Goal: Information Seeking & Learning: Find specific fact

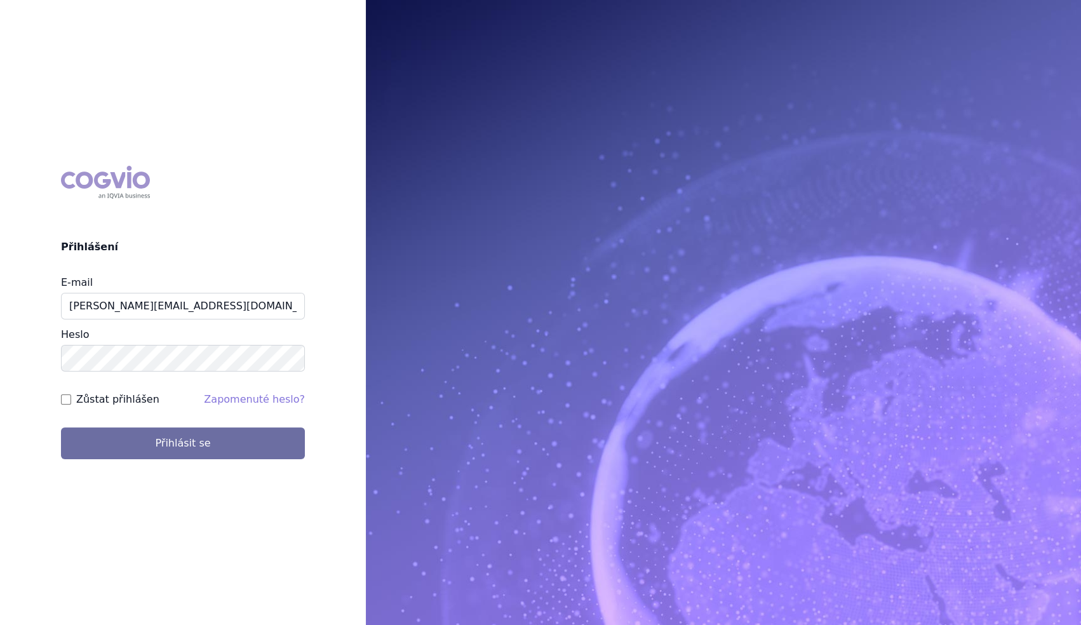
click at [184, 451] on button "Přihlásit se" at bounding box center [183, 444] width 244 height 32
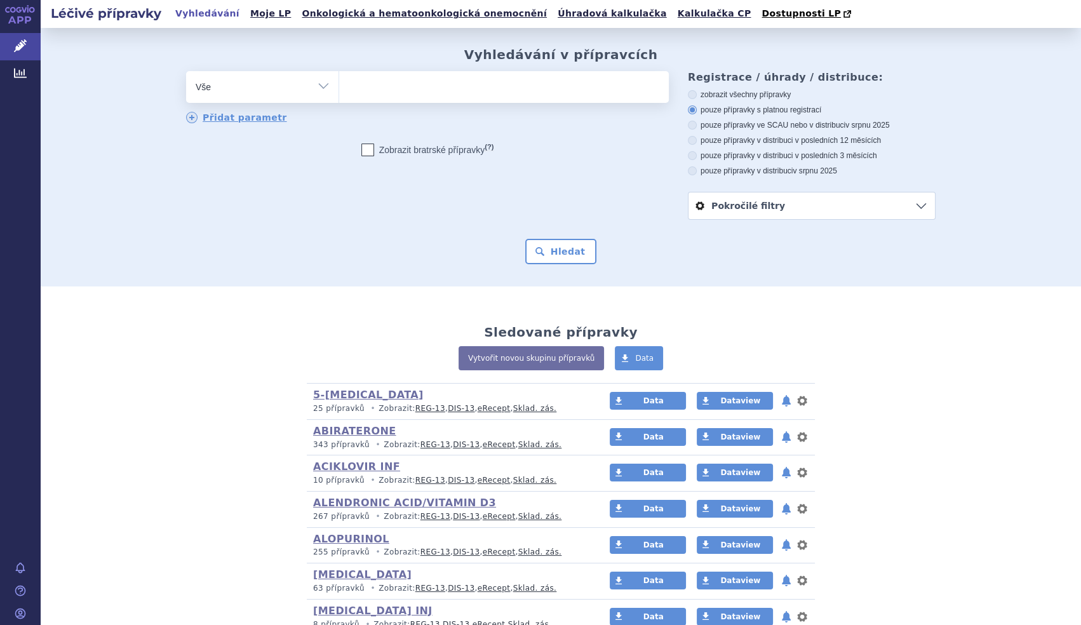
click at [313, 83] on select "Vše Přípravek/SUKL kód MAH VPOIS ATC/Aktivní látka Léková forma Síla" at bounding box center [262, 85] width 152 height 29
select select "filter-product"
click at [186, 72] on select "Vše Přípravek/SUKL kód MAH VPOIS ATC/Aktivní látka Léková forma Síla" at bounding box center [262, 85] width 152 height 29
click at [369, 86] on ul at bounding box center [504, 84] width 330 height 27
click at [339, 86] on select at bounding box center [339, 87] width 1 height 32
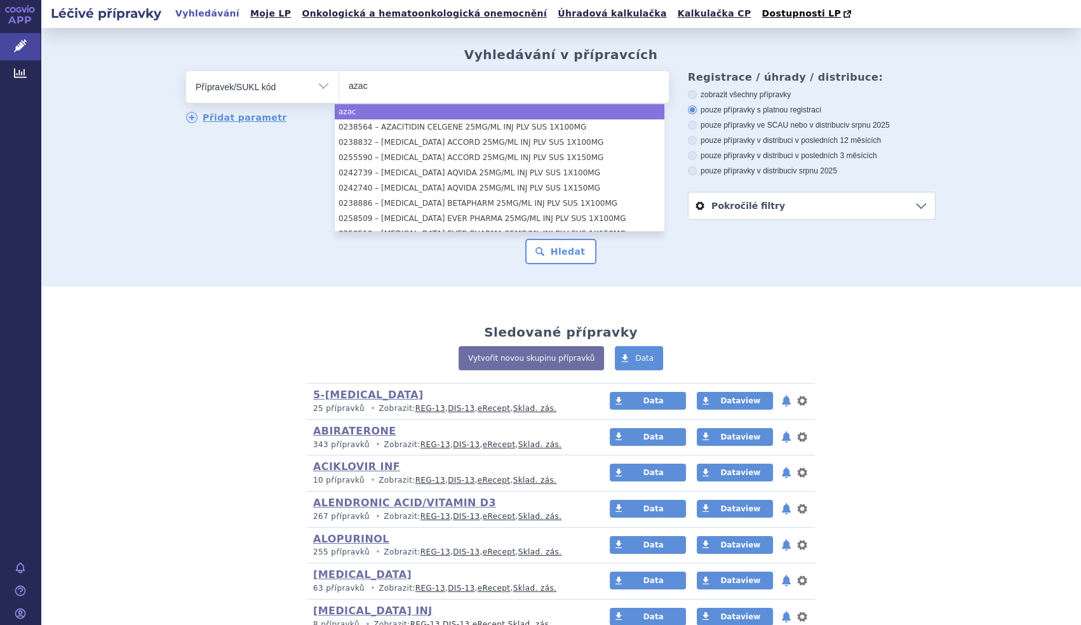
type input "azac"
select select "azac"
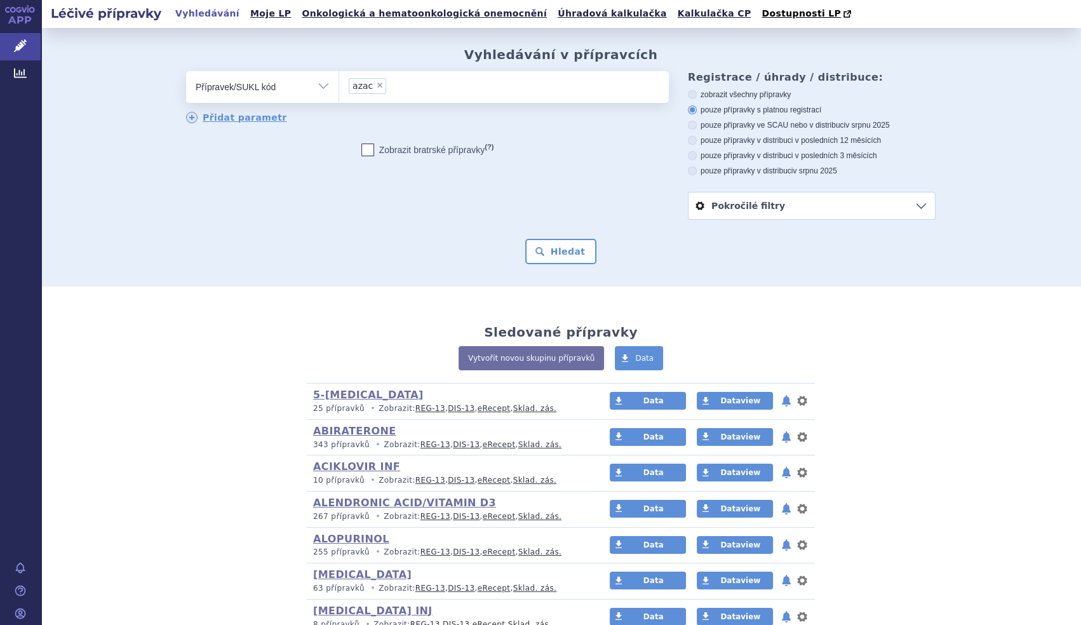
click at [283, 73] on select "Vše Přípravek/SUKL kód MAH VPOIS ATC/Aktivní látka Léková forma Síla" at bounding box center [262, 85] width 152 height 29
click at [278, 81] on select "Vše Přípravek/SUKL kód MAH VPOIS ATC/Aktivní látka Léková forma Síla" at bounding box center [262, 85] width 152 height 29
select select "filter-atc-group"
click at [186, 72] on select "Vše Přípravek/SUKL kód MAH VPOIS ATC/Aktivní látka Léková forma Síla" at bounding box center [262, 85] width 152 height 29
click at [356, 90] on ul at bounding box center [504, 84] width 330 height 27
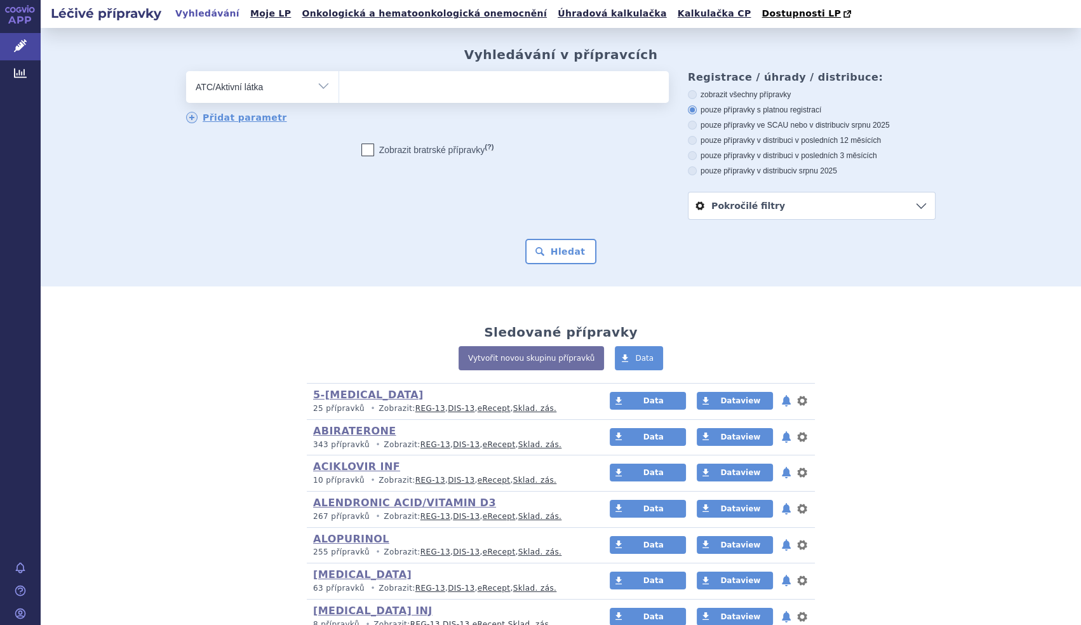
click at [339, 90] on select at bounding box center [339, 87] width 1 height 32
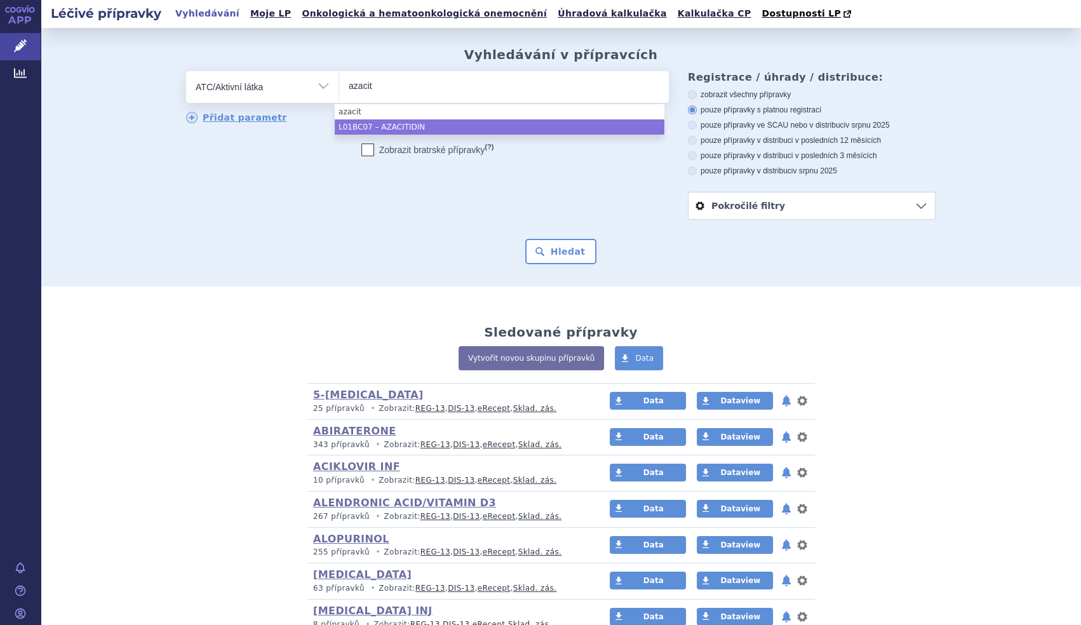
type input "azacit"
select select "L01BC07"
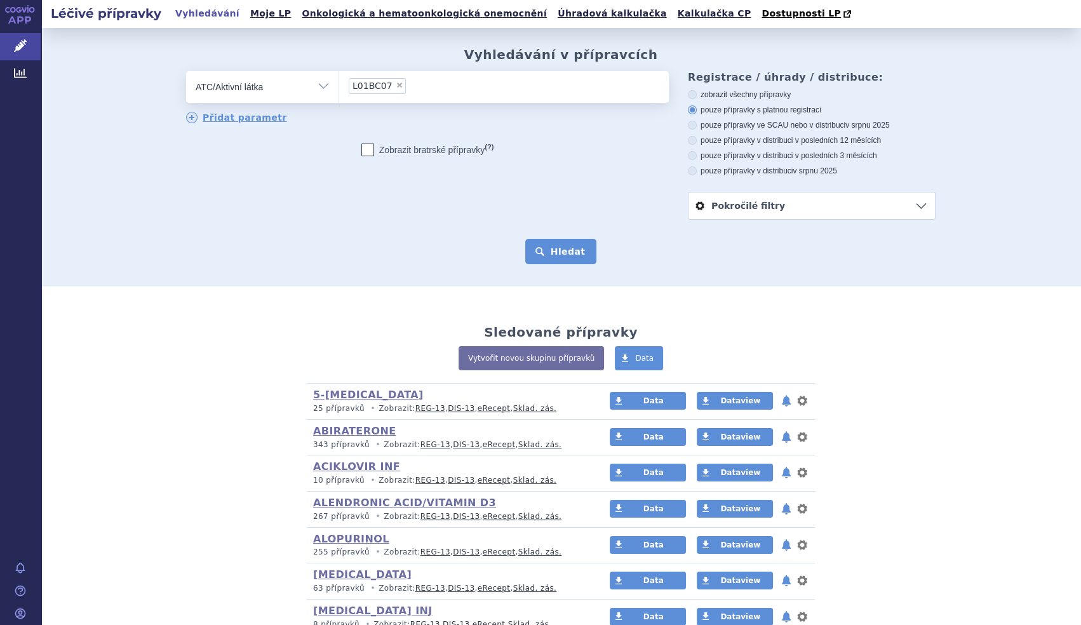
click at [571, 256] on button "Hledat" at bounding box center [561, 251] width 72 height 25
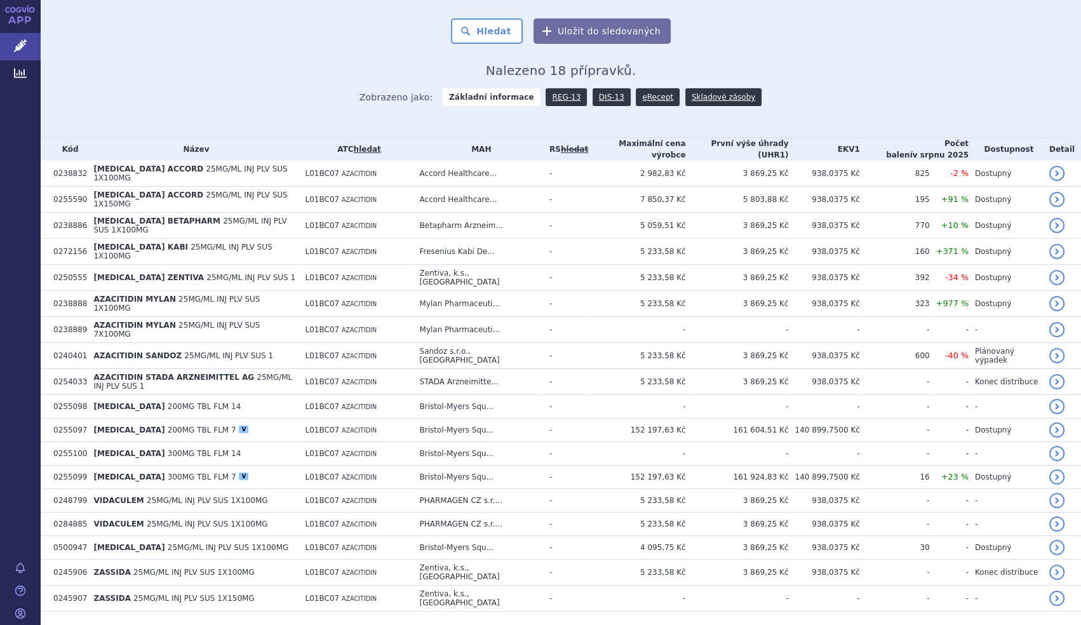
scroll to position [226, 0]
